Goal: Communication & Community: Answer question/provide support

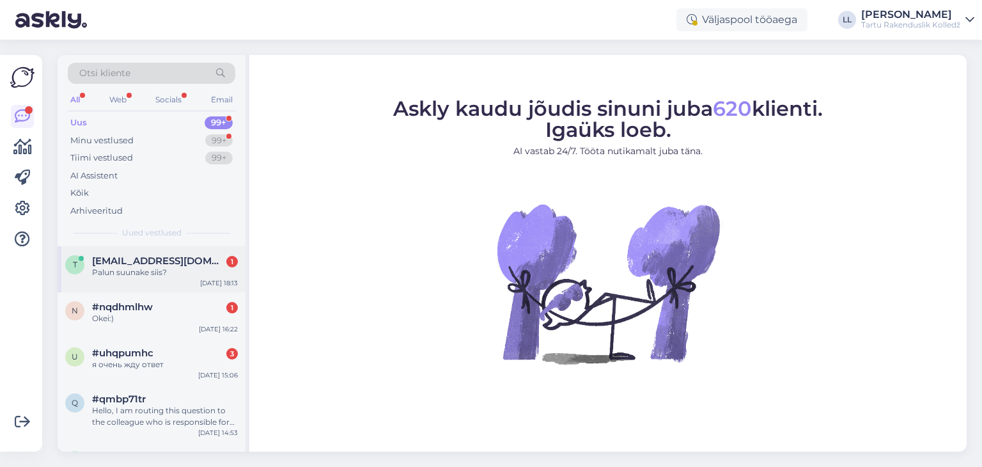
click at [134, 261] on span "[EMAIL_ADDRESS][DOMAIN_NAME]" at bounding box center [158, 261] width 133 height 12
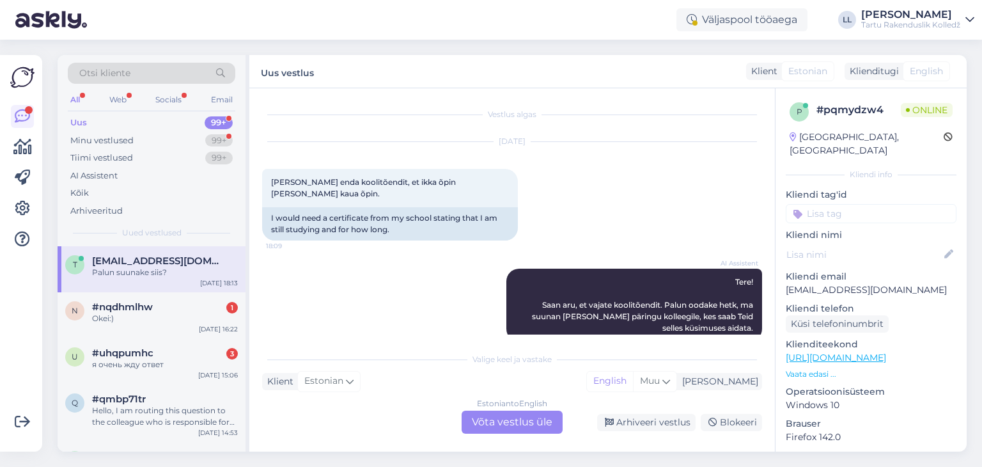
scroll to position [86, 0]
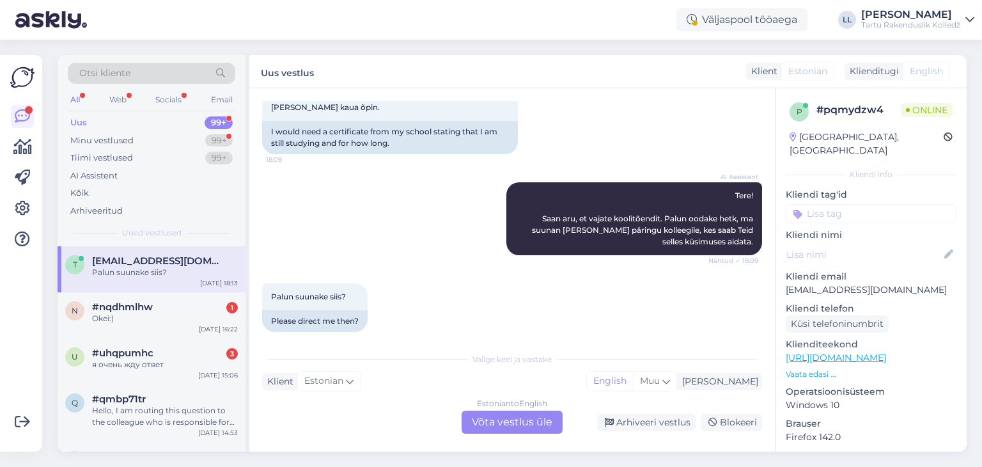
click at [522, 423] on div "Estonian to English Võta vestlus üle" at bounding box center [512, 421] width 101 height 23
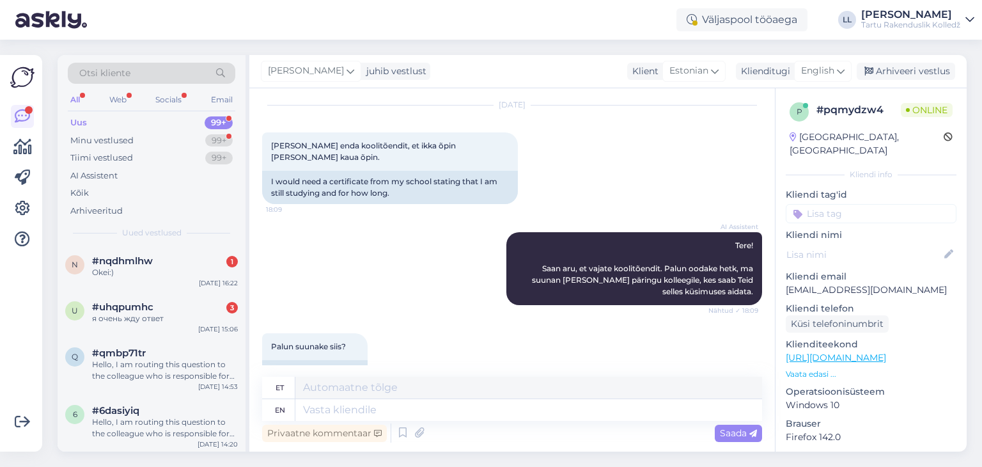
scroll to position [56, 0]
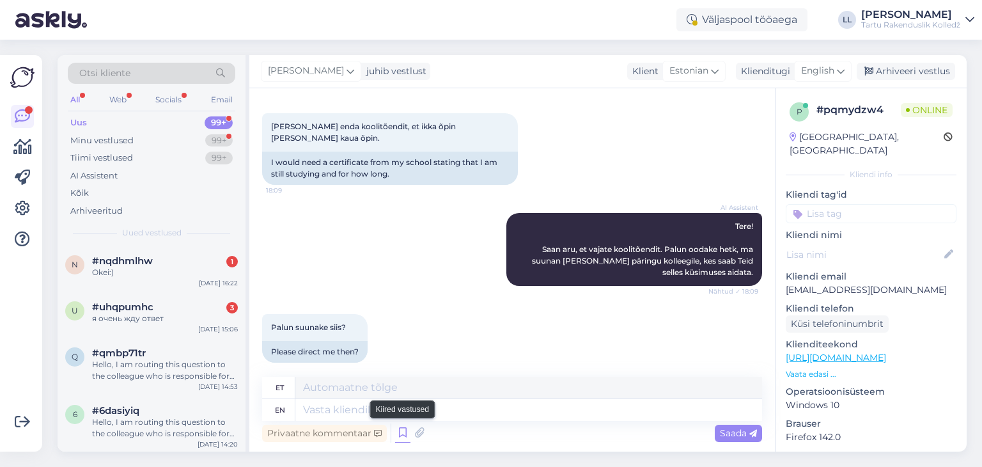
click at [407, 427] on icon at bounding box center [402, 432] width 15 height 19
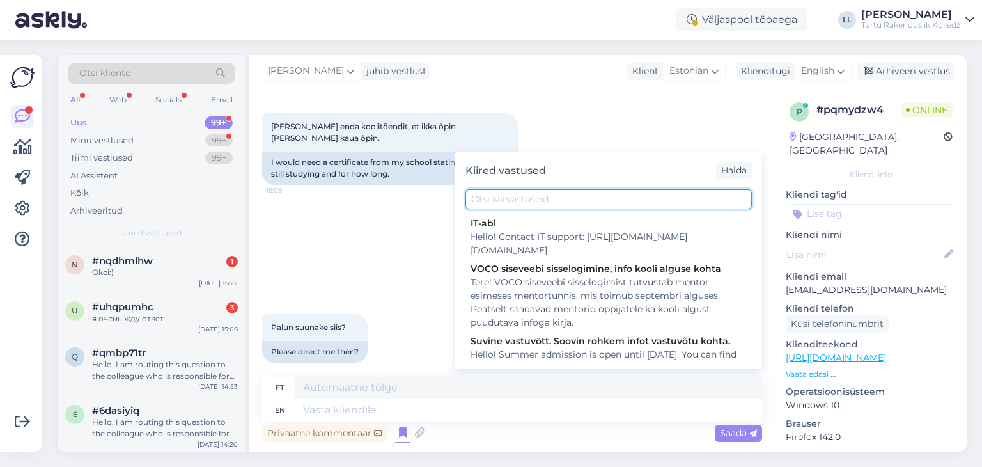
click at [569, 194] on input "text" at bounding box center [608, 199] width 286 height 20
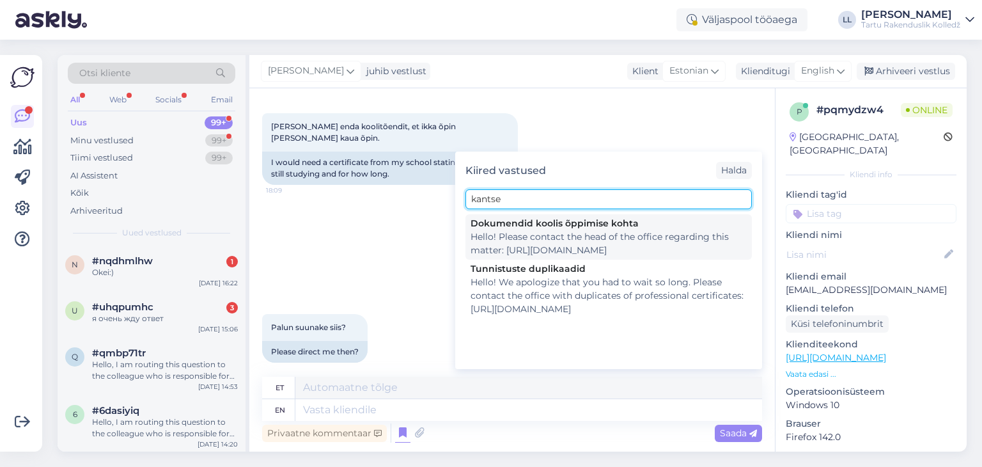
type input "kantse"
click at [542, 239] on div "Hello! Please contact the head of the office regarding this matter: [URL][DOMAI…" at bounding box center [609, 243] width 276 height 27
type textarea "Tere! Selles küsimuses palume pöörduda kantselei [PERSON_NAME]: [URL][DOMAIN_NA…"
type textarea "Hello! Please contact the head of the office regarding this matter: [URL][DOMAI…"
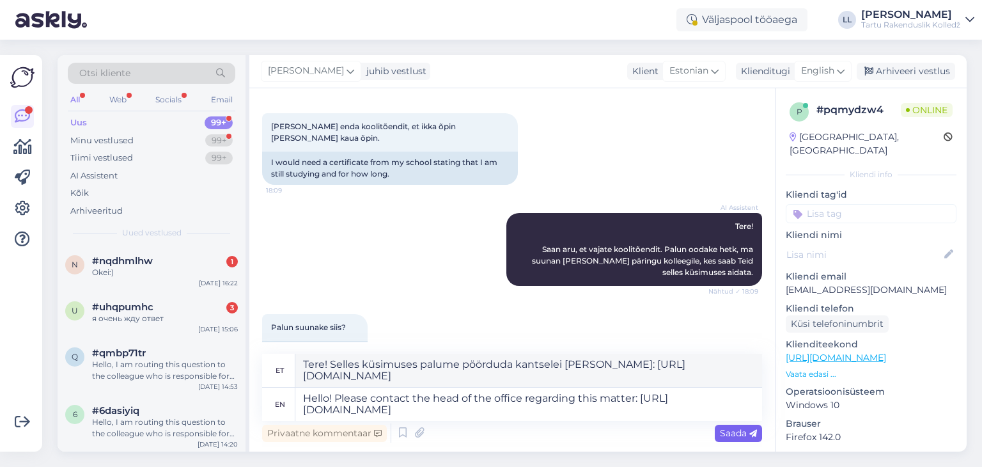
click at [732, 429] on span "Saada" at bounding box center [738, 433] width 37 height 12
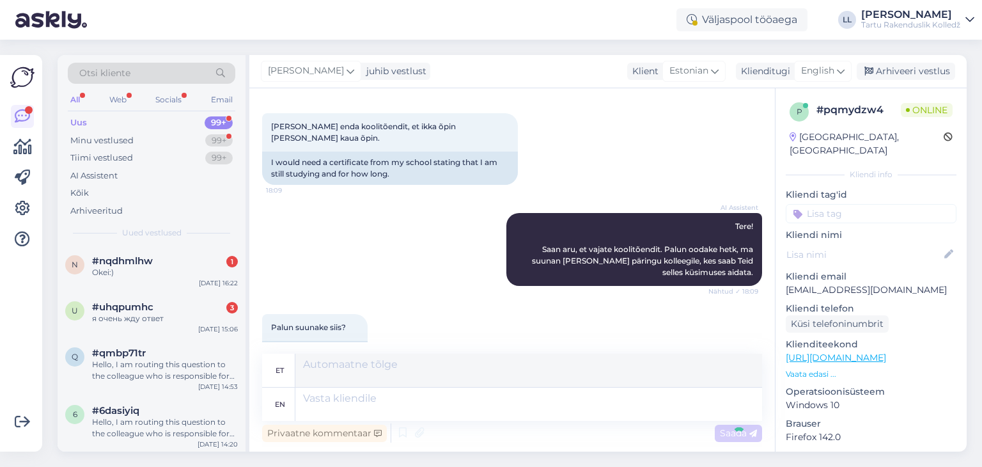
scroll to position [155, 0]
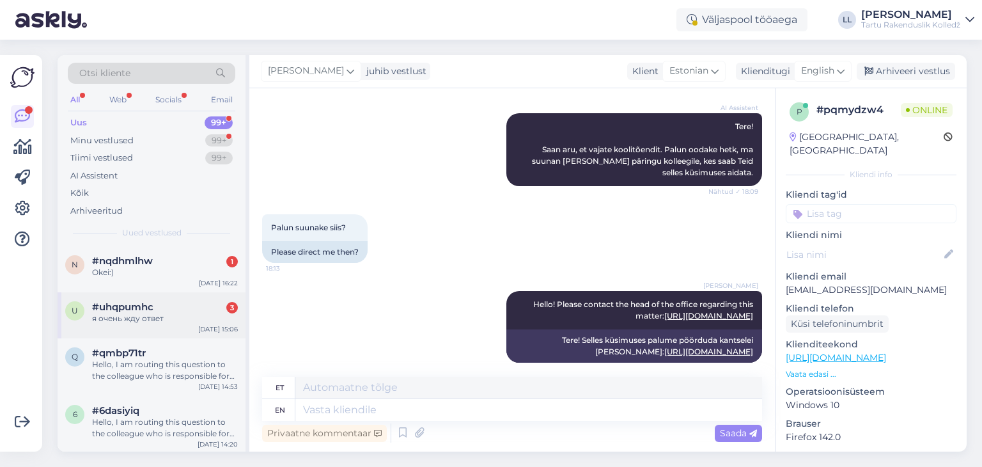
click at [137, 317] on div "я очень жду ответ" at bounding box center [165, 319] width 146 height 12
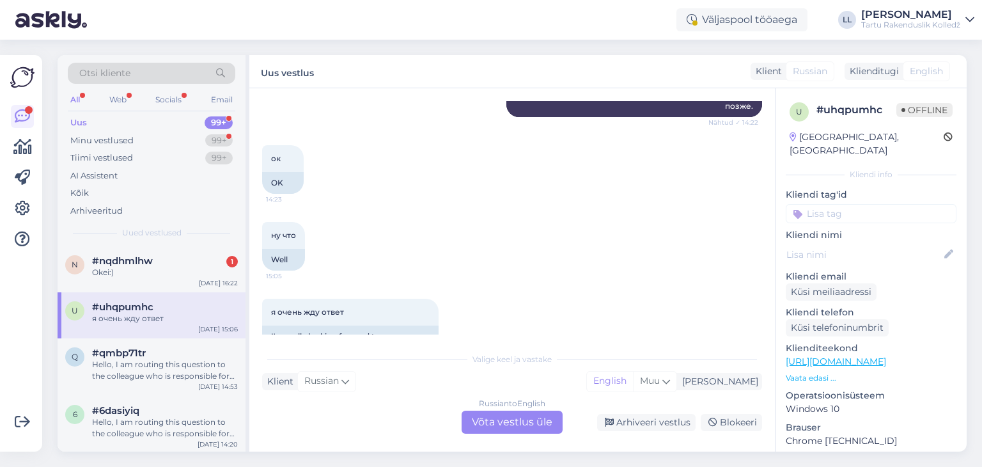
scroll to position [405, 0]
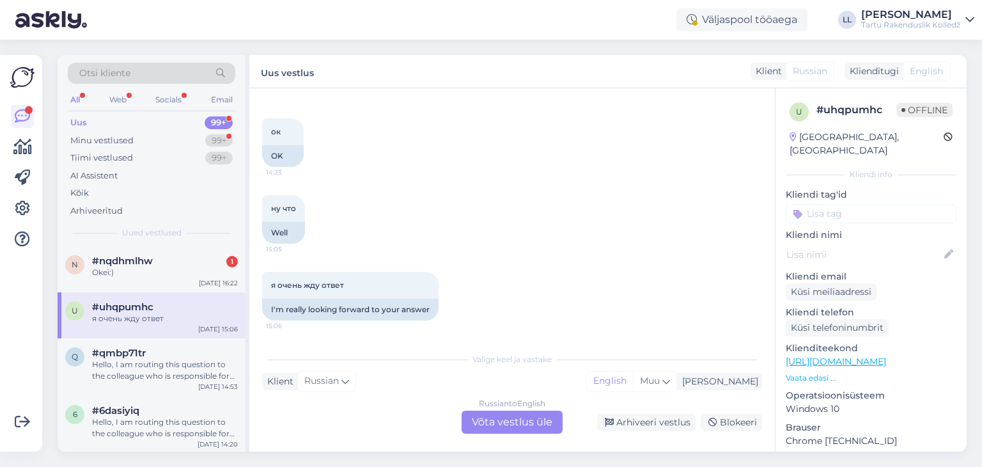
click at [545, 418] on div "Russian to English Võta vestlus üle" at bounding box center [512, 421] width 101 height 23
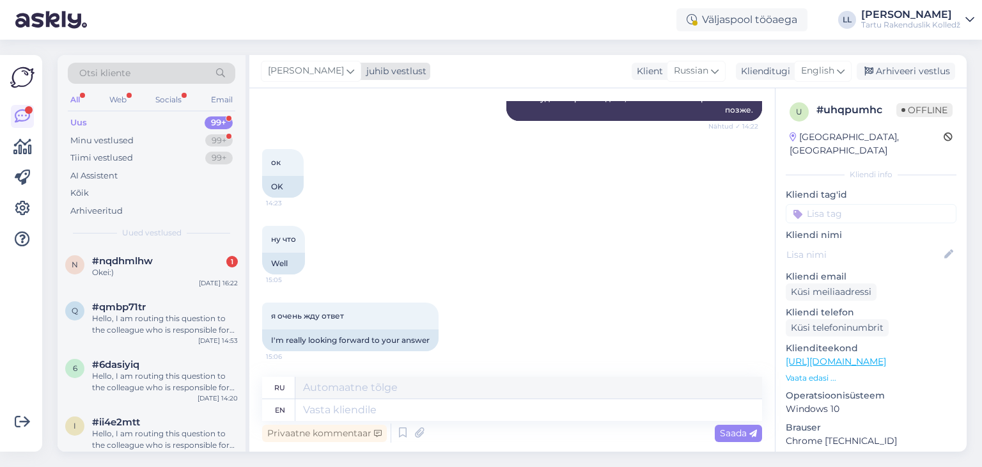
click at [347, 66] on icon at bounding box center [351, 71] width 8 height 14
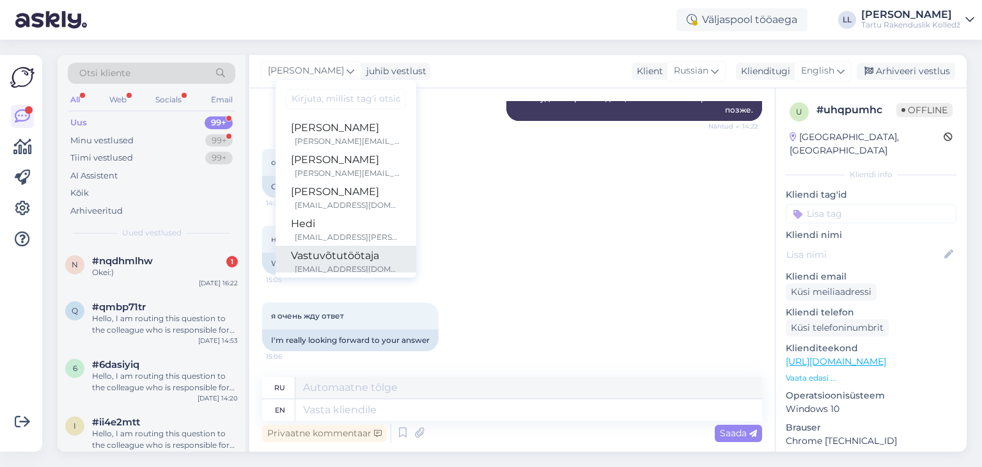
click at [297, 258] on div "Vastuvõtutöötaja" at bounding box center [346, 255] width 110 height 15
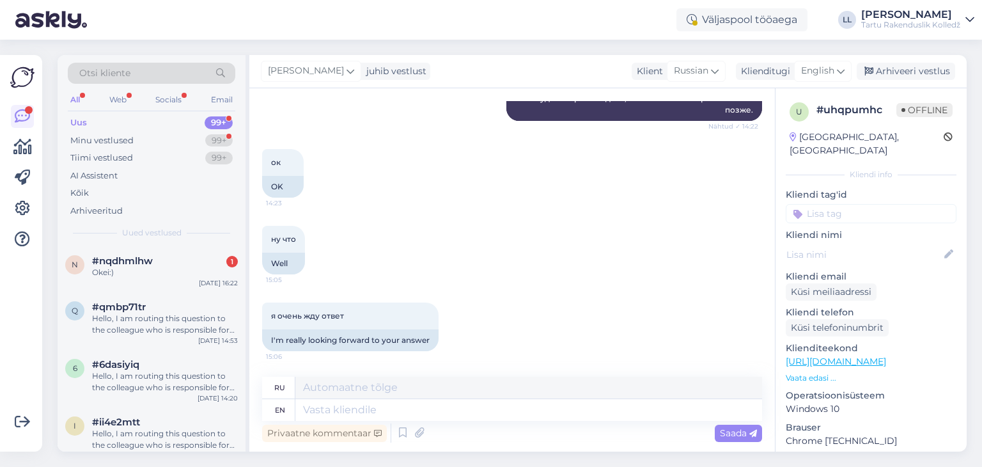
scroll to position [373, 0]
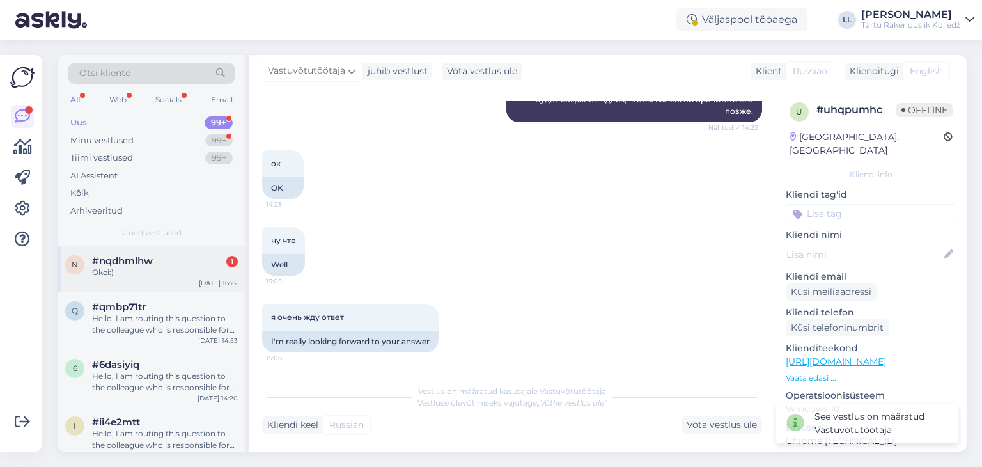
click at [119, 267] on div "Okei:)" at bounding box center [165, 273] width 146 height 12
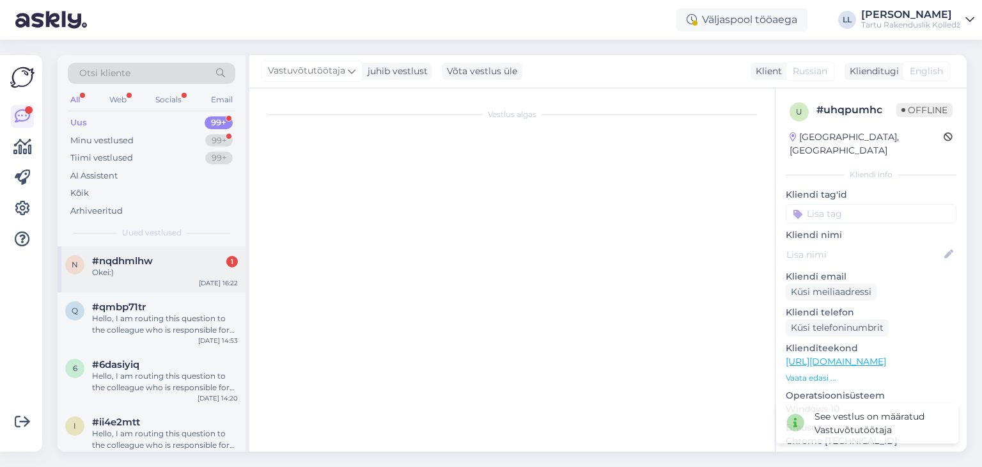
scroll to position [97, 0]
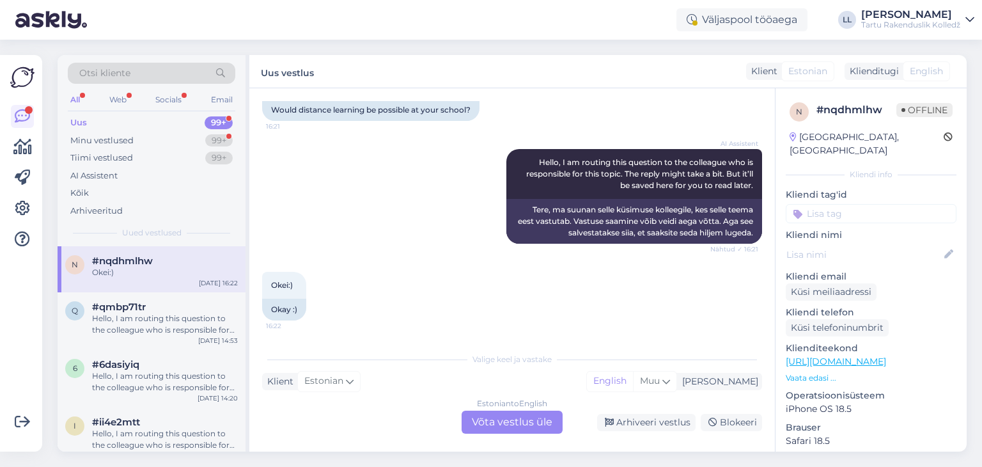
click at [488, 426] on div "Estonian to English Võta vestlus üle" at bounding box center [512, 421] width 101 height 23
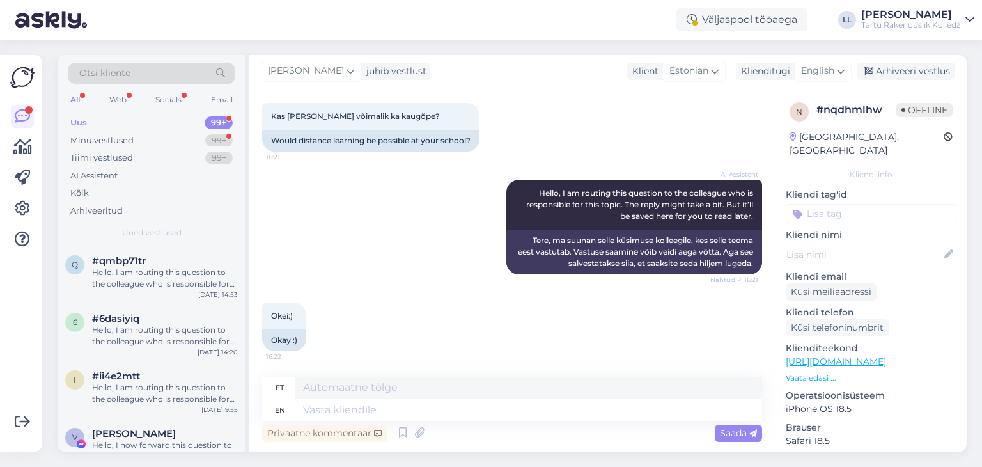
drag, startPoint x: 774, startPoint y: 330, endPoint x: 772, endPoint y: 242, distance: 88.3
click at [772, 242] on div "Vestlus algas [DATE] Kas [PERSON_NAME] võimalik ka kaugõpe? 16:21 Would distanc…" at bounding box center [607, 269] width 717 height 363
click at [831, 74] on span "English" at bounding box center [817, 71] width 33 height 14
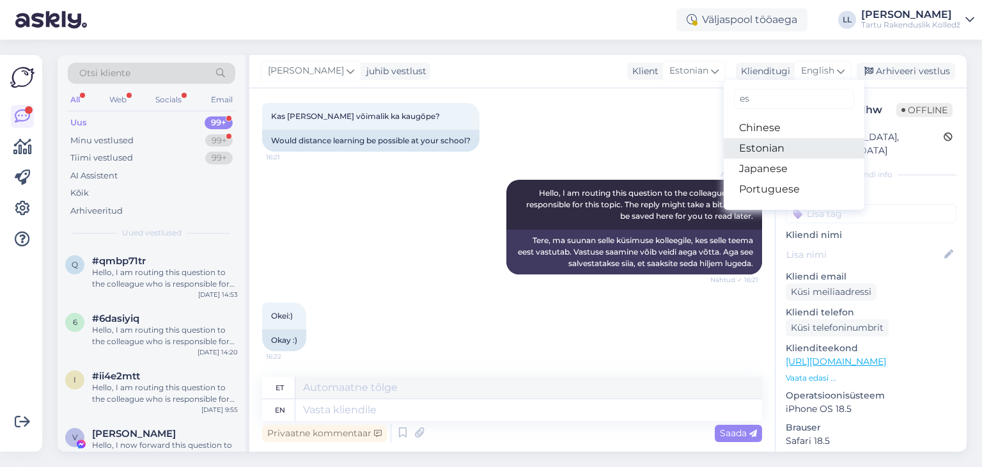
type input "es"
click at [773, 153] on link "Estonian" at bounding box center [794, 148] width 141 height 20
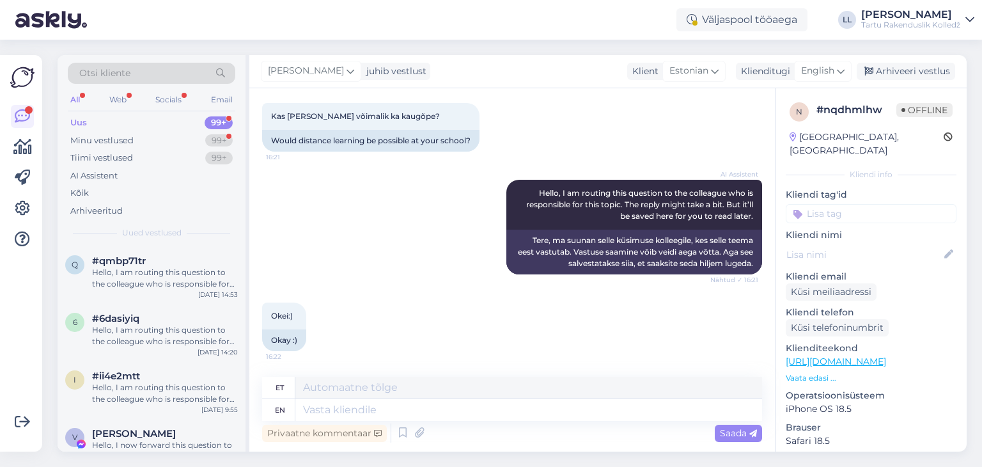
scroll to position [49, 0]
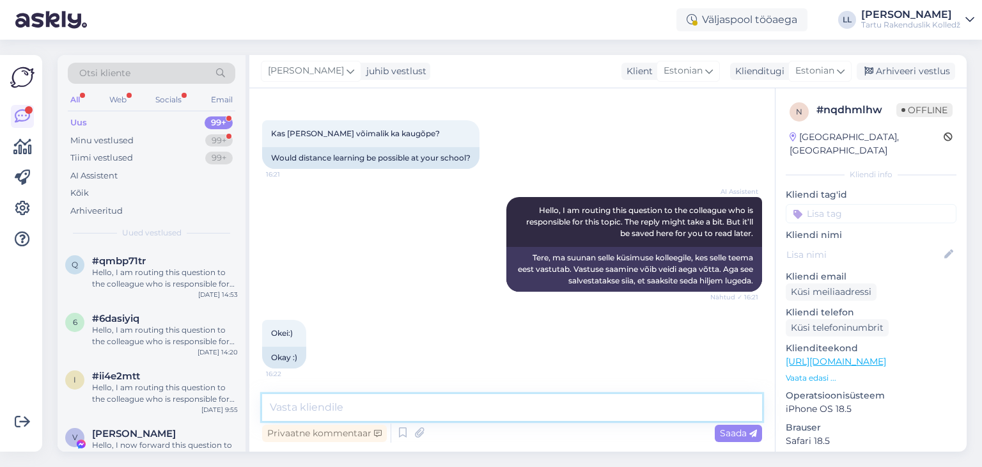
click at [302, 414] on textarea at bounding box center [512, 407] width 500 height 27
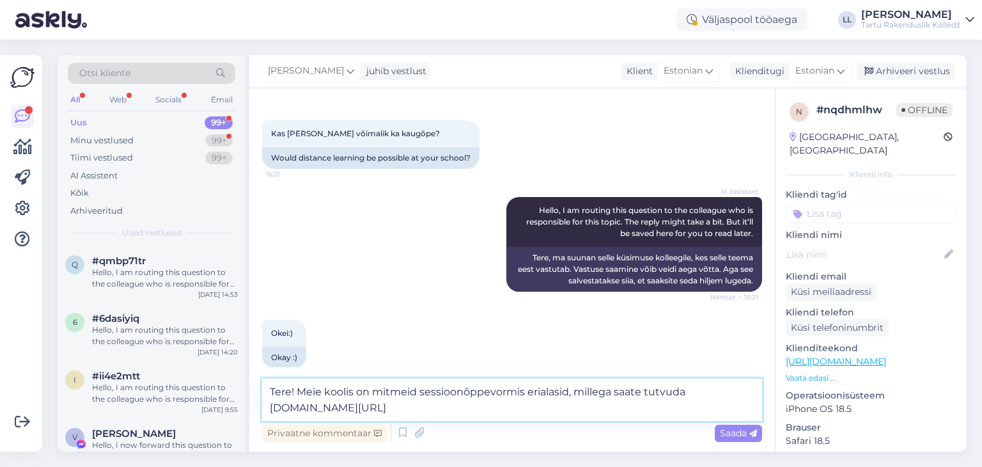
scroll to position [64, 0]
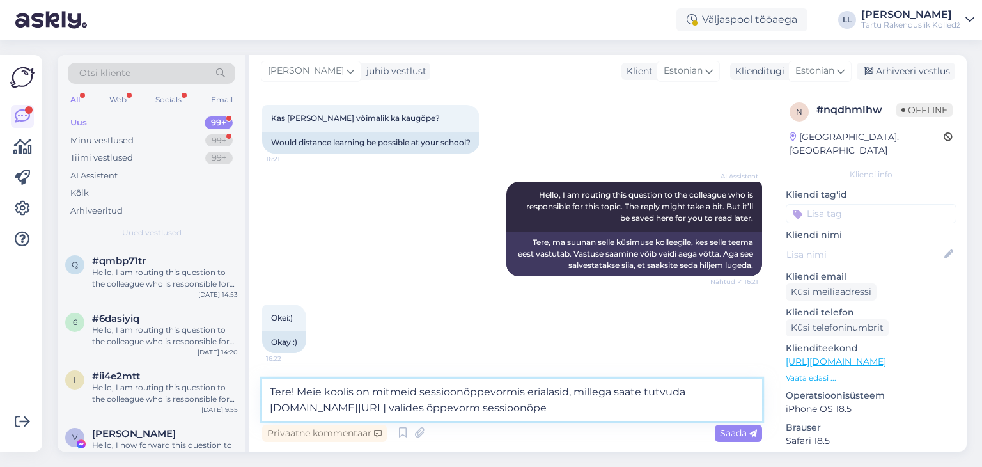
type textarea "Tere! Meie koolis on mitmeid sessioonõppevormis erialasid, millega saate tutvud…"
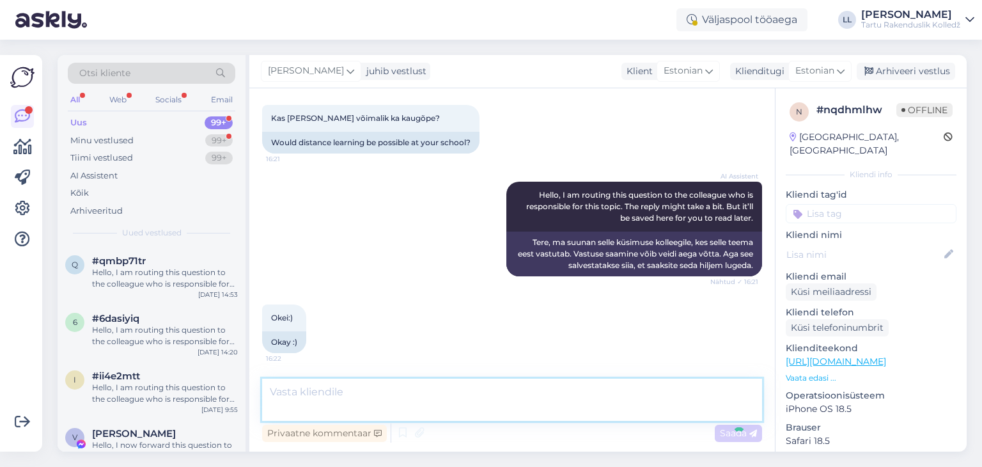
scroll to position [127, 0]
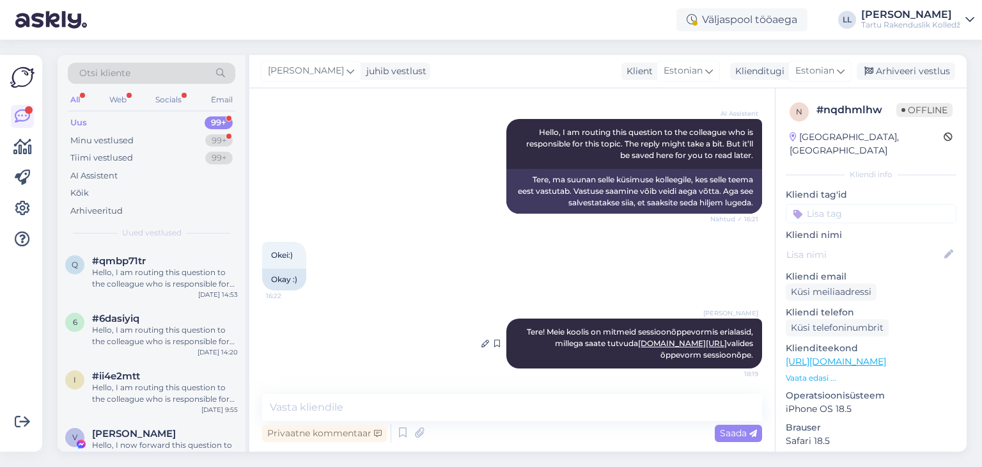
click at [659, 343] on link "[DOMAIN_NAME][URL]" at bounding box center [682, 343] width 89 height 10
click at [129, 93] on div "Web" at bounding box center [118, 99] width 22 height 17
click at [104, 139] on div "Minu vestlused" at bounding box center [101, 140] width 63 height 13
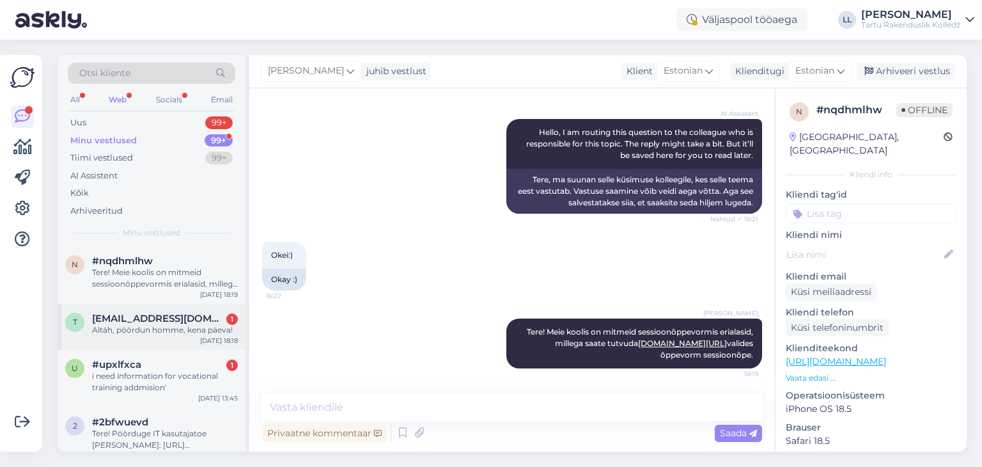
click at [149, 323] on span "[EMAIL_ADDRESS][DOMAIN_NAME]" at bounding box center [158, 319] width 133 height 12
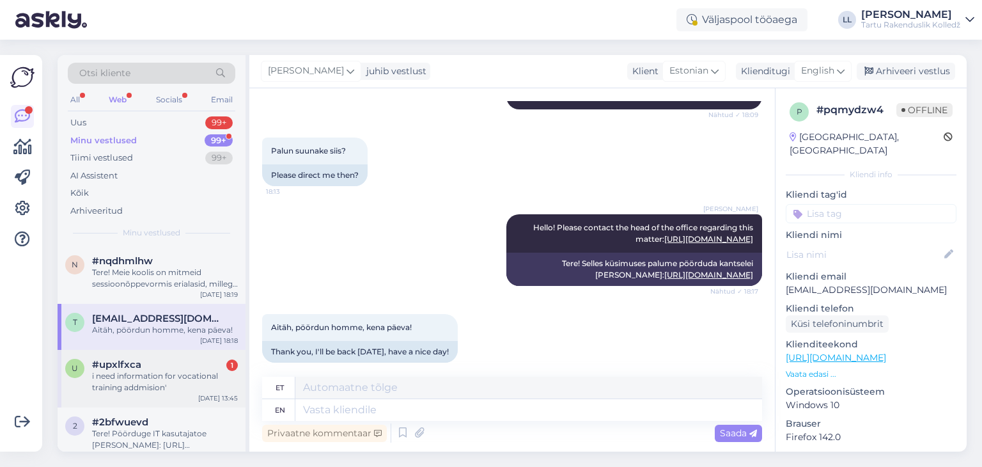
click at [136, 371] on div "i need information for vocational training addmision'" at bounding box center [165, 381] width 146 height 23
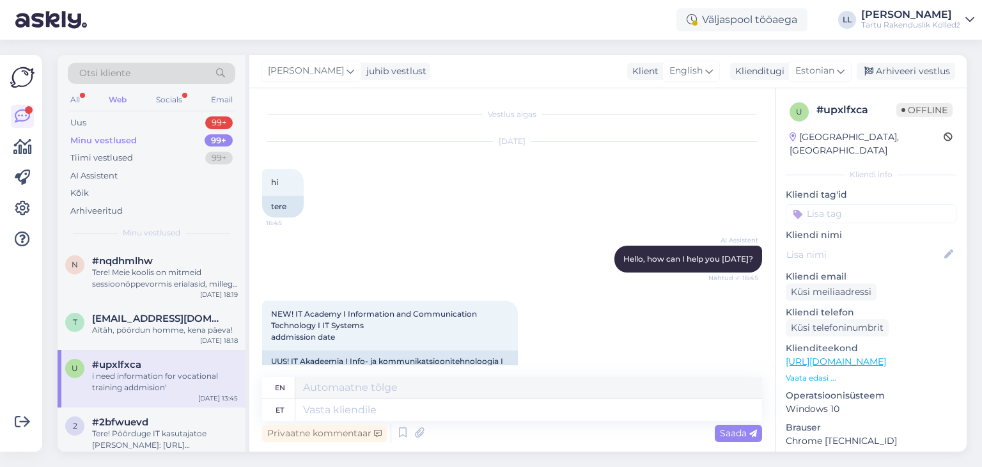
scroll to position [406, 0]
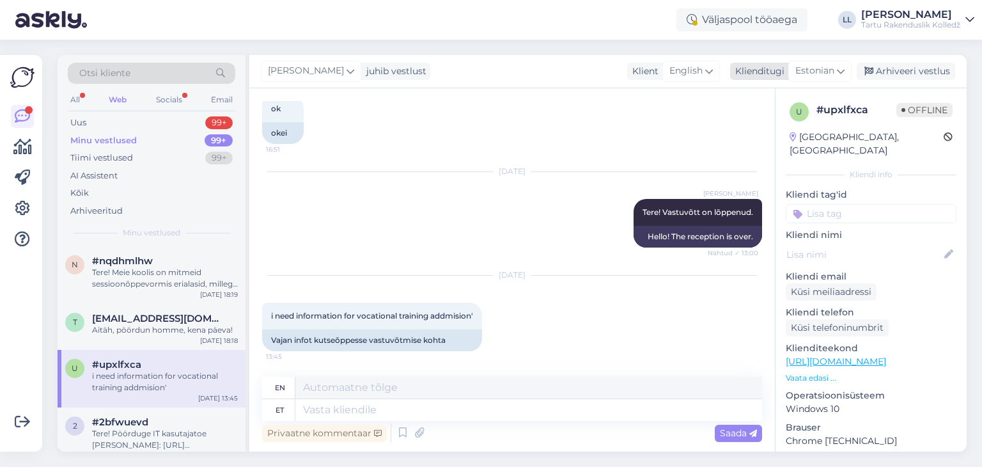
click at [838, 71] on icon at bounding box center [841, 71] width 8 height 14
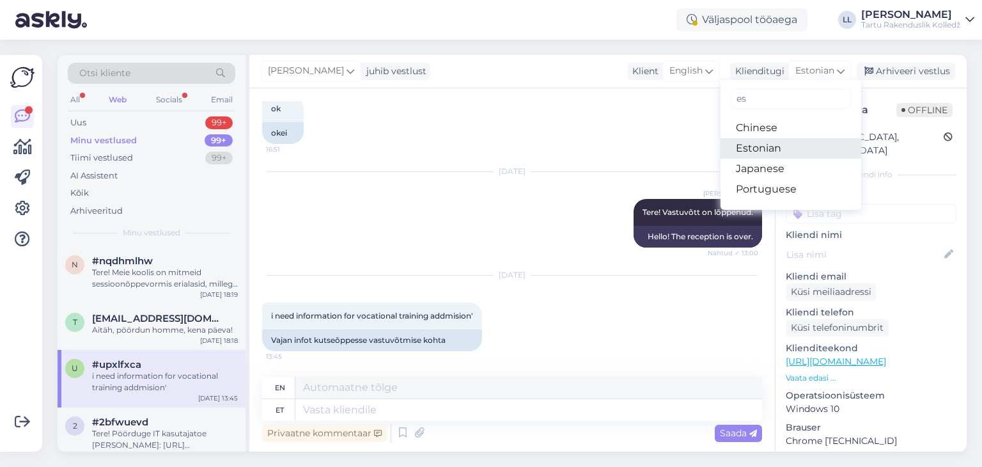
click at [751, 144] on link "Estonian" at bounding box center [791, 148] width 141 height 20
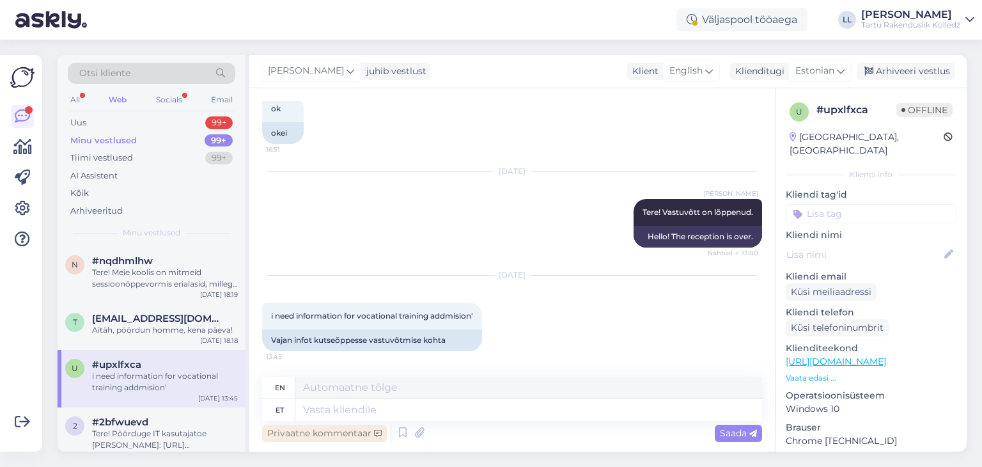
click at [371, 425] on div "Privaatne kommentaar" at bounding box center [324, 433] width 125 height 17
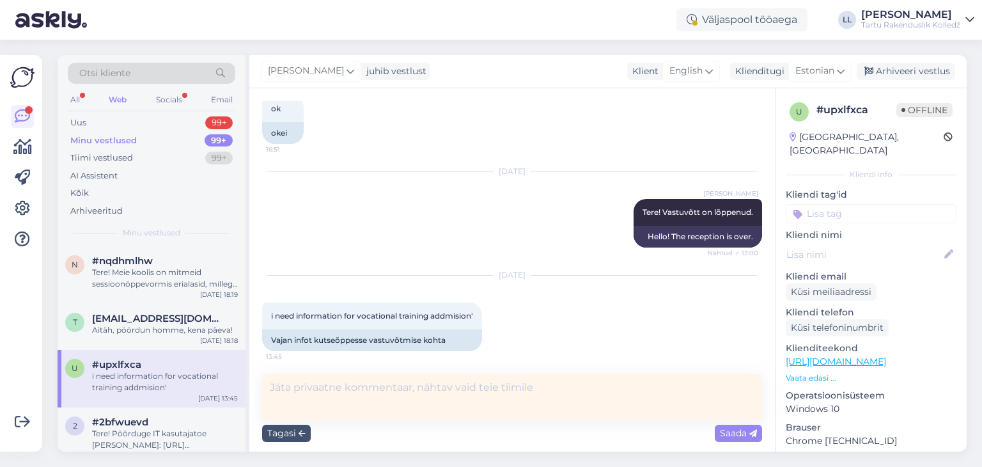
click at [428, 354] on div "[DATE] i need information for vocational training addmision' 13:45 Vajan infot …" at bounding box center [512, 313] width 500 height 104
click at [548, 330] on div "[DATE] i need information for vocational training addmision' 13:45 Vajan infot …" at bounding box center [512, 313] width 500 height 104
click at [303, 435] on icon at bounding box center [302, 434] width 7 height 8
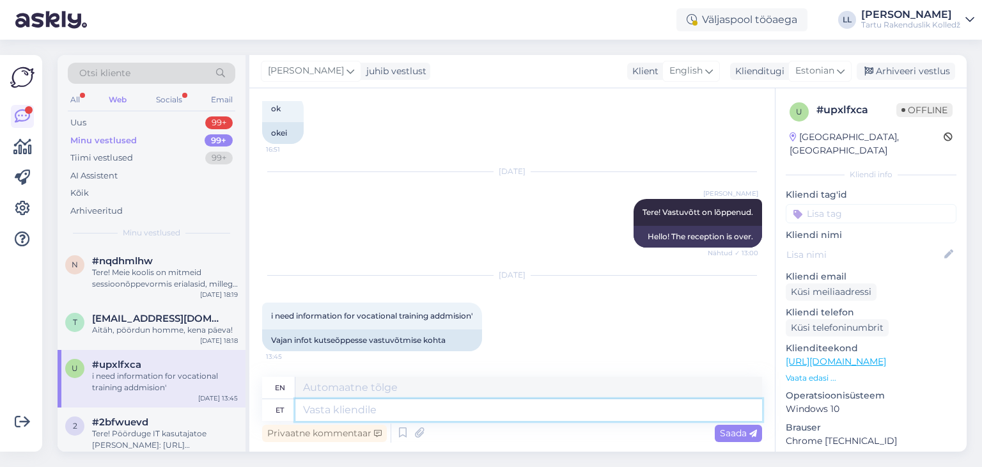
click at [343, 406] on textarea at bounding box center [528, 410] width 467 height 22
type textarea "Tere!"
type textarea "Hello!"
type textarea "Tere! Eri"
type textarea "Hello! Special"
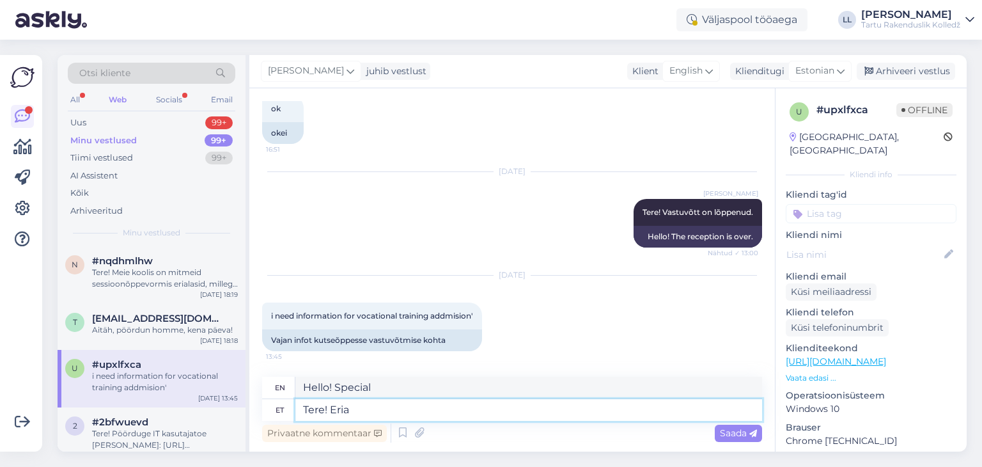
type textarea "Tere! Erial"
type textarea "Hello! Specialty"
type textarea "Tere! Erialadega sa"
type textarea "Hello! With specialties"
type textarea "Tere! Erialadega saab t"
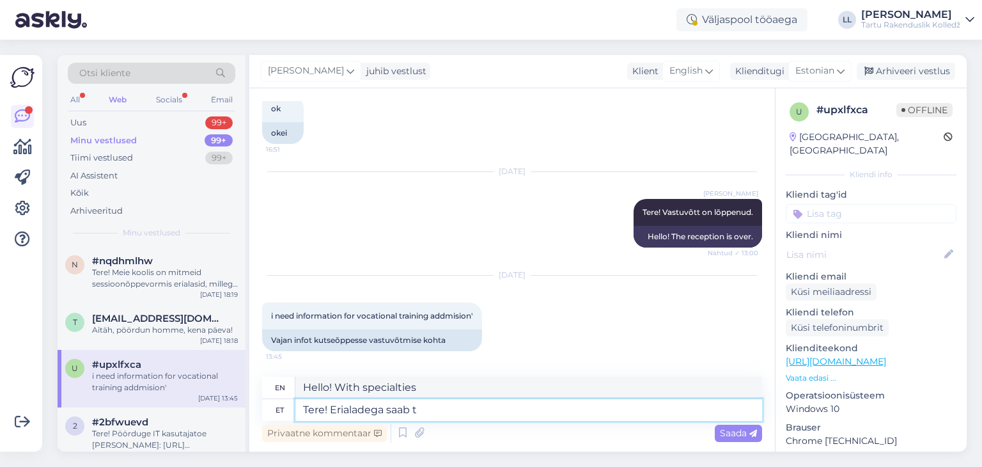
type textarea "Hello! You can do it with specialties"
type textarea "Tere! Erialadega saab tutvuda v"
type textarea "Hello! You can learn about the specialties"
type textarea "Tere! Erialadega saab tutvuda [DOMAIN_NAME]"
type textarea "Hello! You can learn about the specialties at voco"
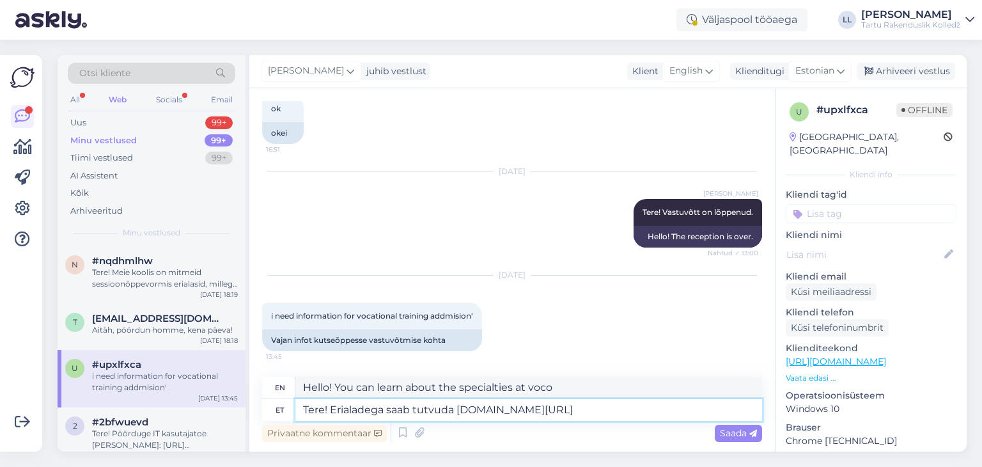
type textarea "Tere! Erialadega saab tutvuda [DOMAIN_NAME][URL]"
type textarea "Hello! You can find out about the specialties [DOMAIN_NAME][URL]"
type textarea "Tere! Erialadega saab tutvuda [DOMAIN_NAME][URL]"
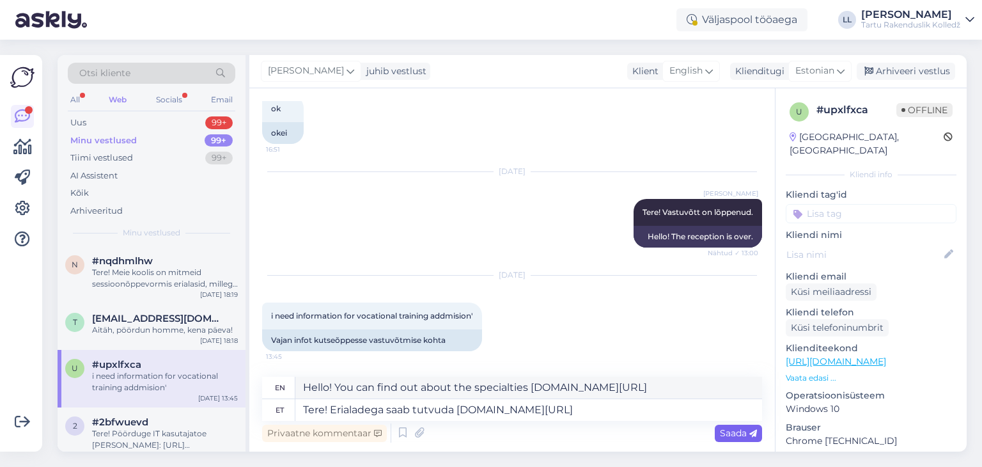
click at [752, 435] on icon at bounding box center [753, 434] width 8 height 8
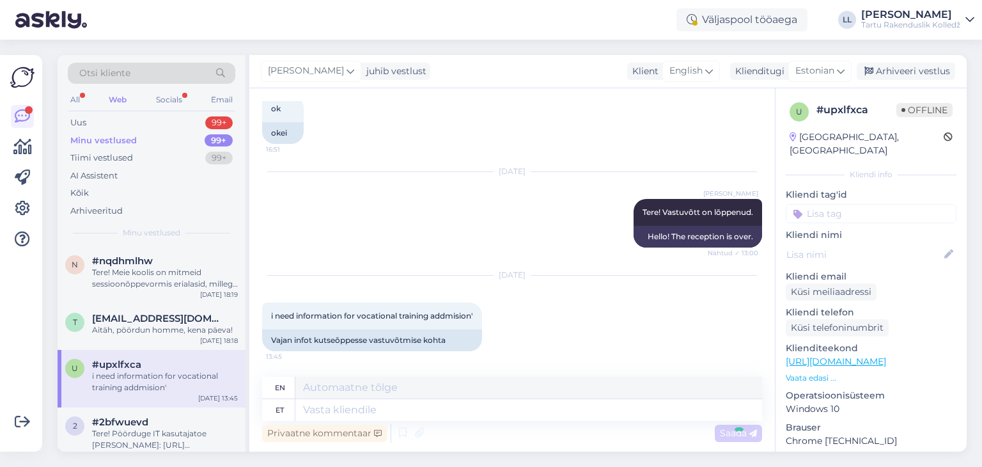
scroll to position [483, 0]
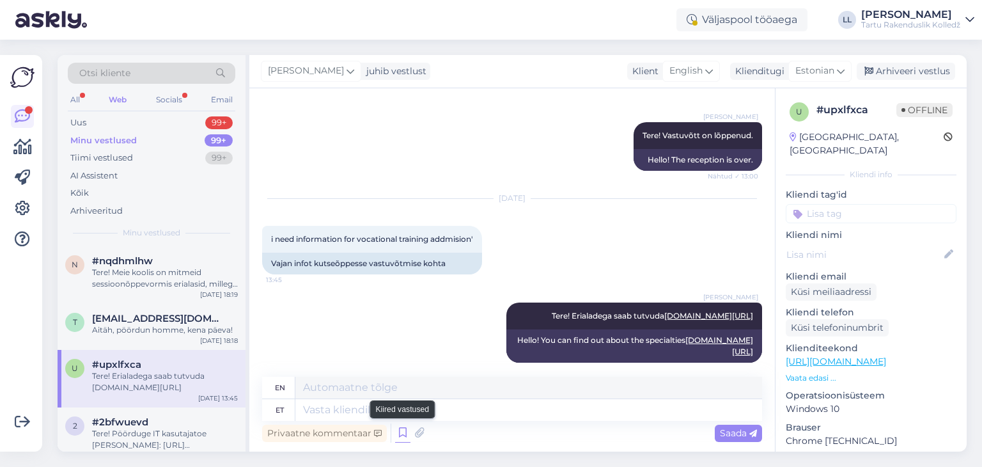
click at [400, 432] on icon at bounding box center [402, 432] width 15 height 19
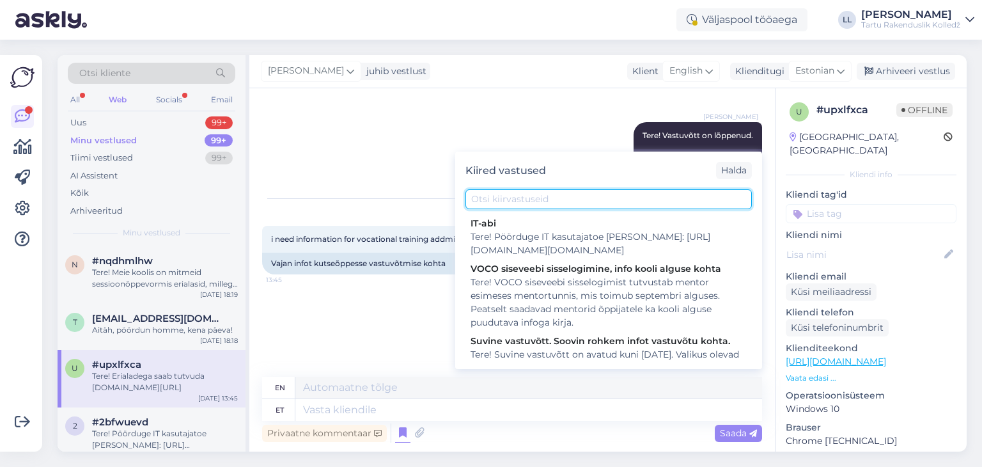
click at [581, 202] on input "text" at bounding box center [608, 199] width 286 height 20
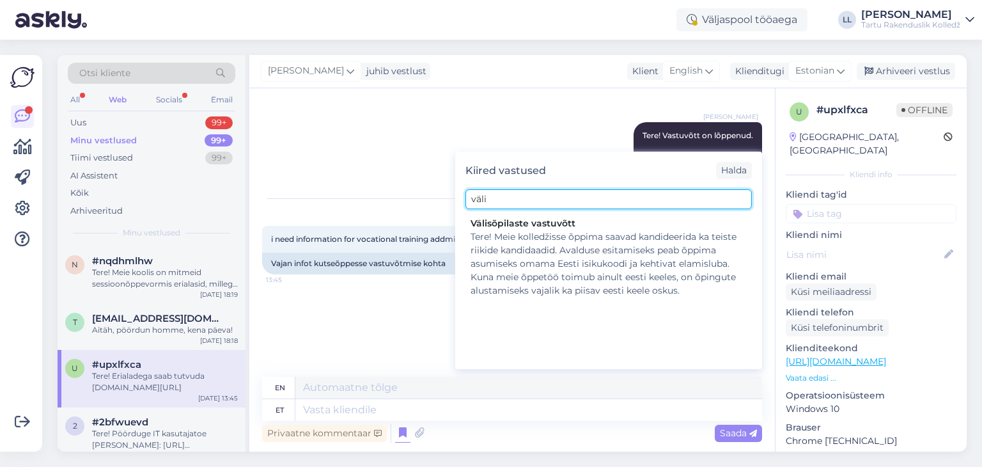
type input "välis"
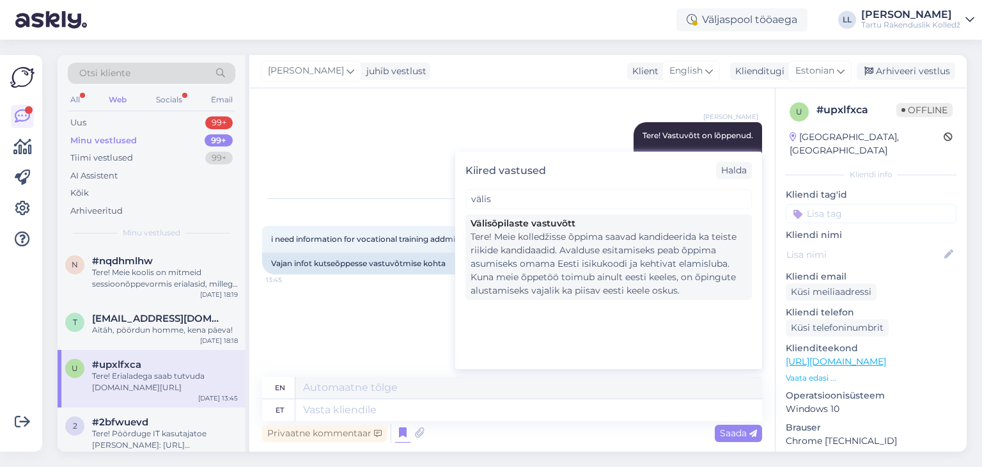
click at [658, 260] on div "Tere! Meie kolledžisse õppima saavad kandideerida ka teiste riikide kandidaadid…" at bounding box center [609, 263] width 276 height 67
type textarea "Hello! Candidates from other countries can also apply to study at our college. …"
type textarea "Tere! Meie kolledžisse õppima saavad kandideerida ka teiste riikide kandidaadid…"
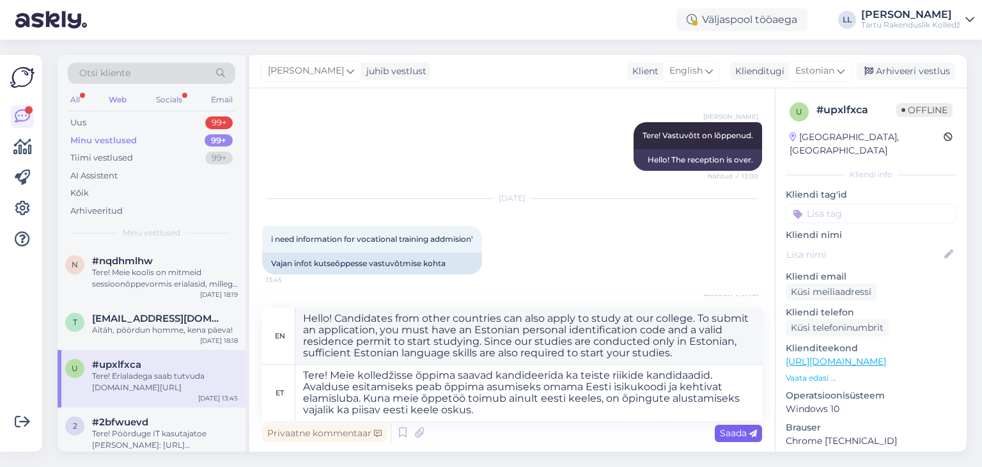
click at [730, 429] on span "Saada" at bounding box center [738, 433] width 37 height 12
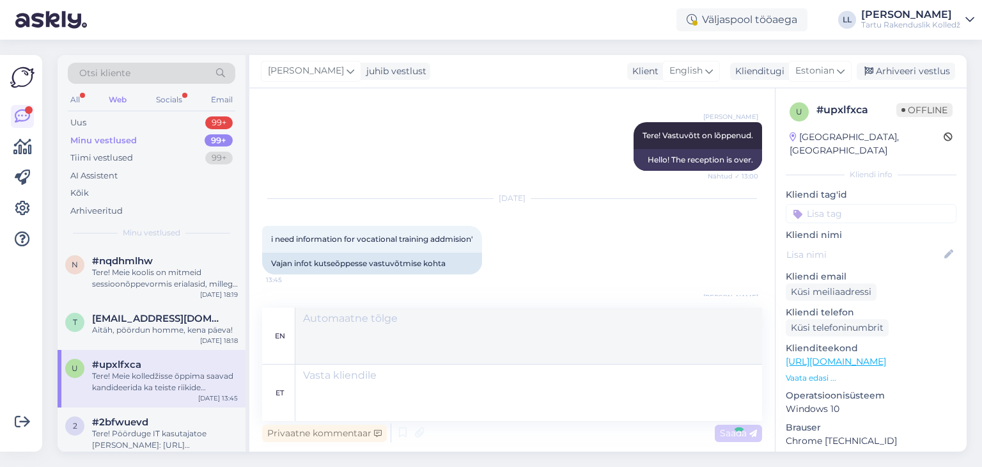
scroll to position [663, 0]
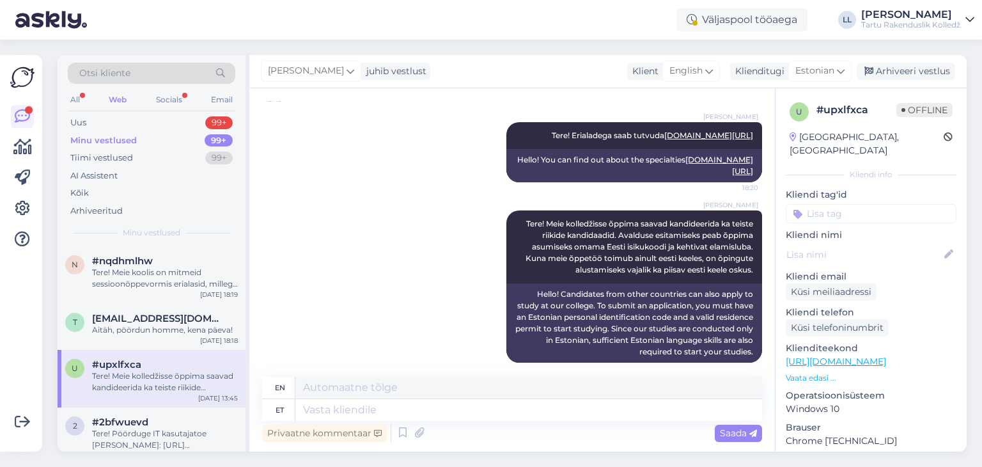
click at [126, 141] on div "Minu vestlused" at bounding box center [103, 140] width 66 height 13
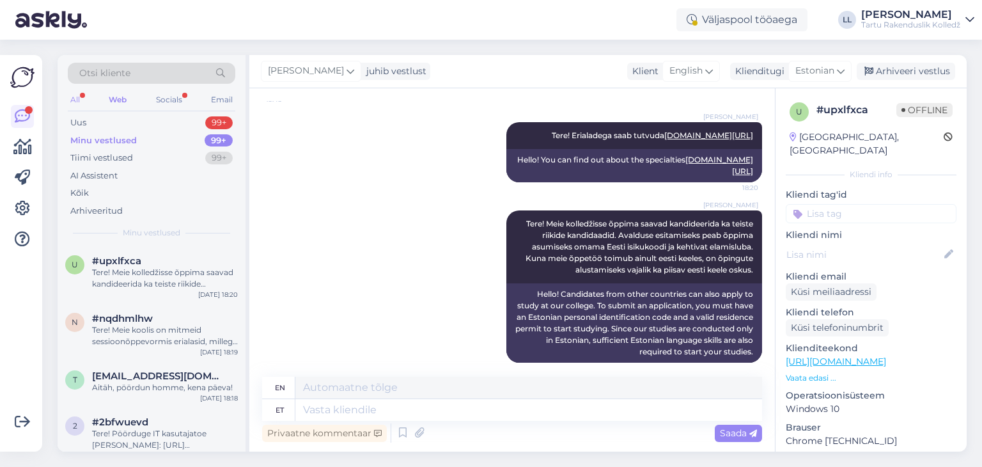
click at [74, 99] on div "All" at bounding box center [75, 99] width 15 height 17
click at [206, 371] on span "[EMAIL_ADDRESS][DOMAIN_NAME]" at bounding box center [158, 376] width 133 height 12
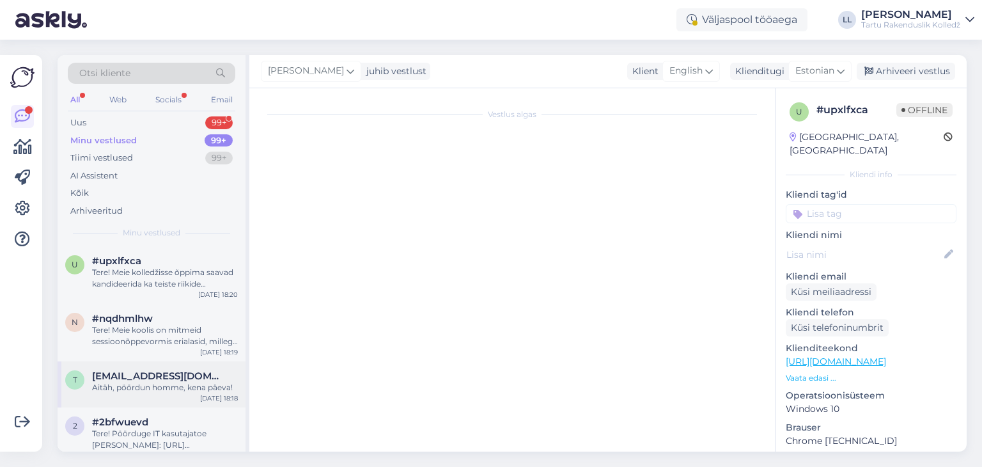
scroll to position [232, 0]
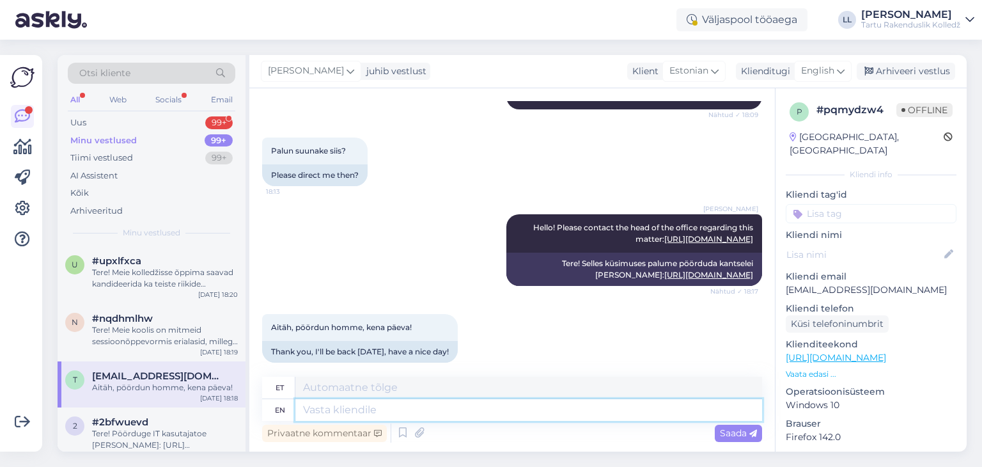
click at [336, 411] on textarea at bounding box center [528, 410] width 467 height 22
click at [809, 70] on span "English" at bounding box center [817, 71] width 33 height 14
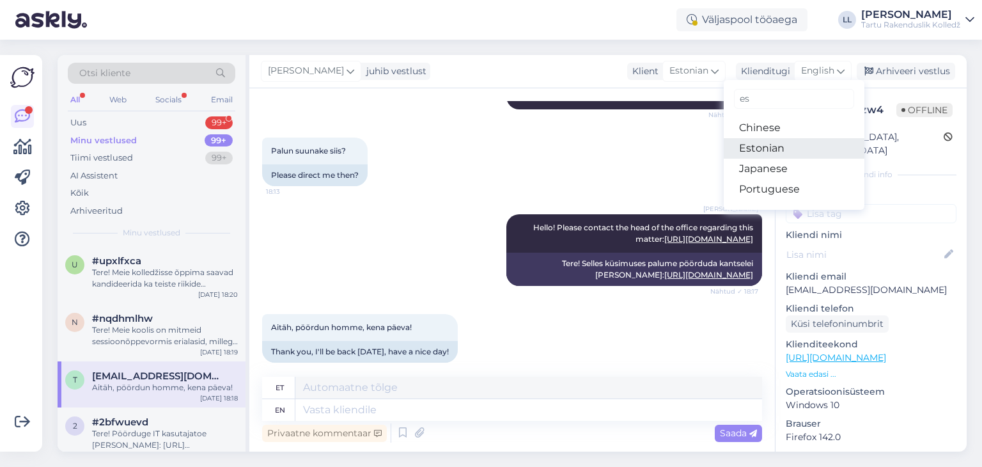
click at [779, 145] on link "Estonian" at bounding box center [794, 148] width 141 height 20
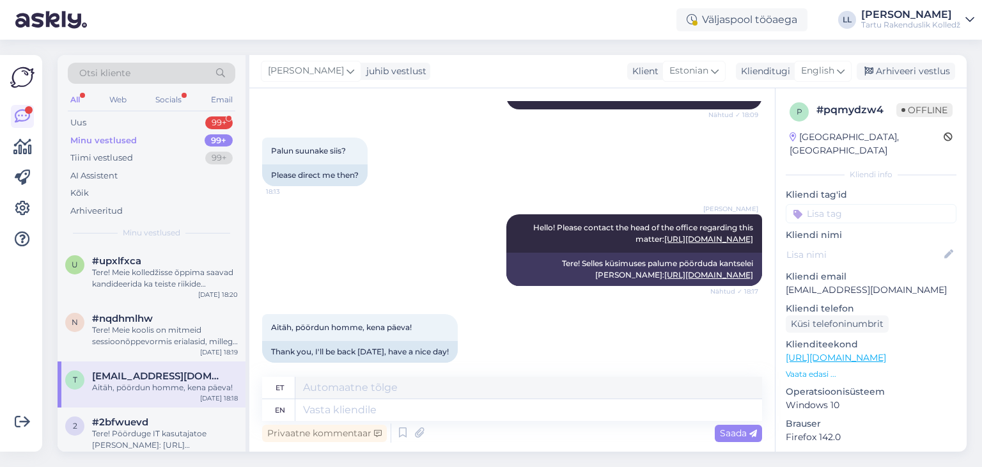
scroll to position [215, 0]
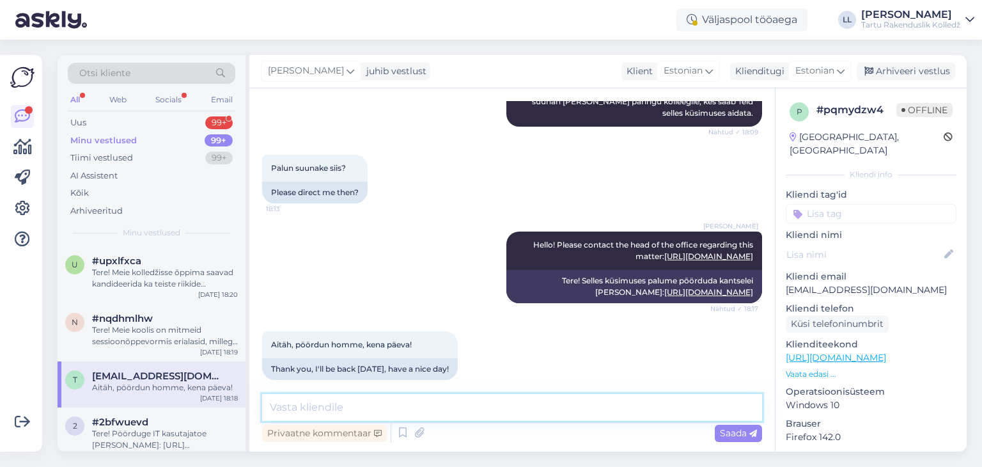
click at [328, 414] on textarea at bounding box center [512, 407] width 500 height 27
type textarea "Teile ka!"
